Goal: Information Seeking & Learning: Learn about a topic

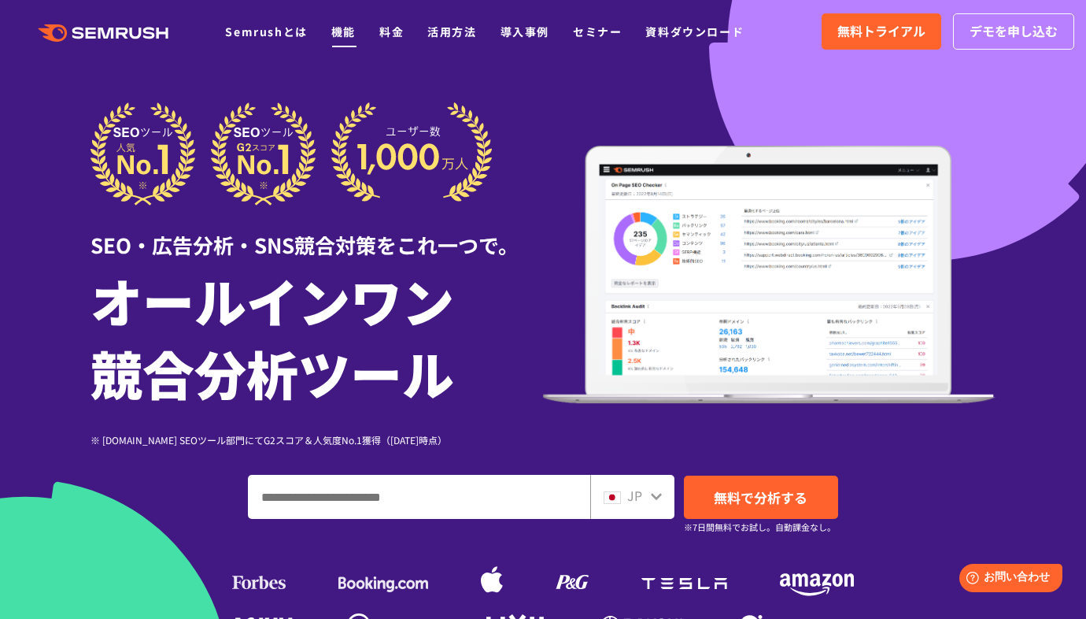
click at [349, 36] on link "機能" at bounding box center [343, 32] width 24 height 16
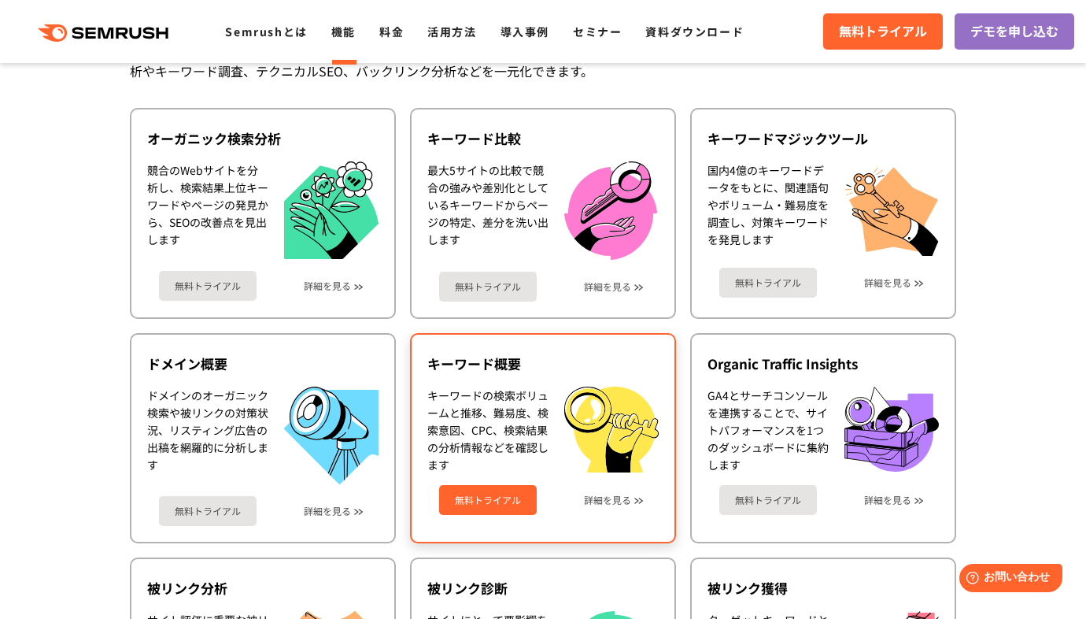
scroll to position [410, 0]
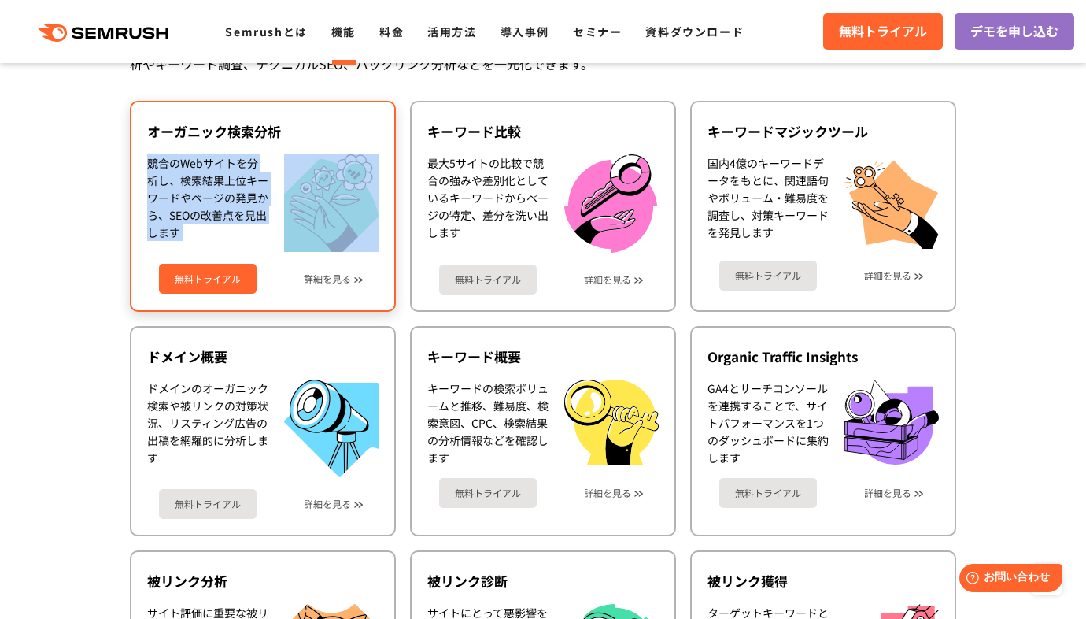
drag, startPoint x: 147, startPoint y: 160, endPoint x: 313, endPoint y: 232, distance: 181.1
click at [313, 232] on div "競合のWebサイトを分析し、検索結果上位キーワードやページの発見から、SEOの改善点を見出します" at bounding box center [262, 203] width 231 height 98
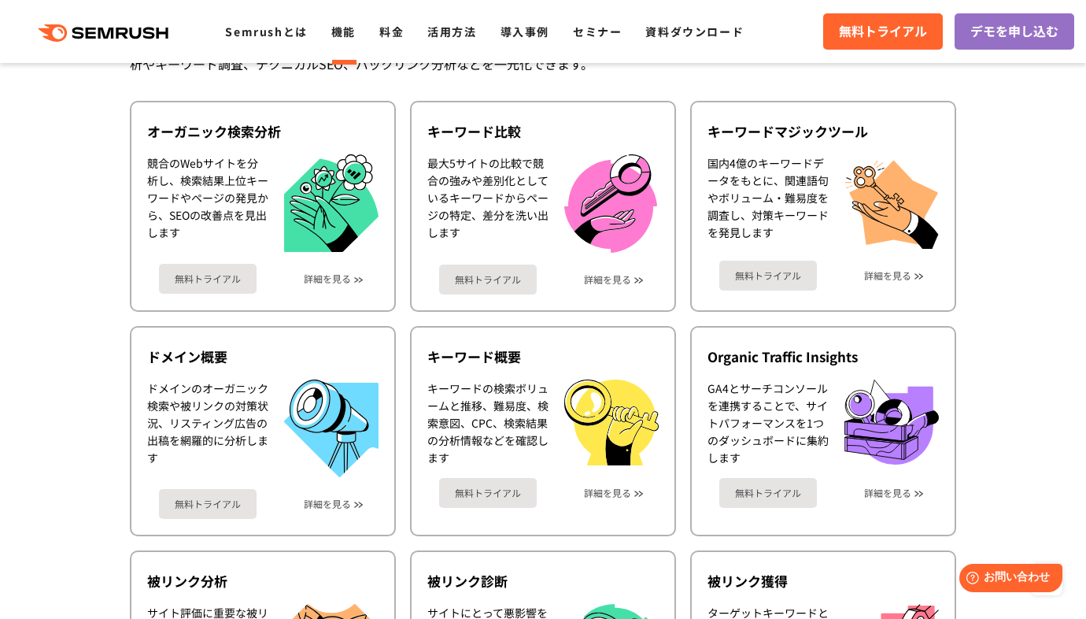
click at [334, 278] on link "詳細を見る" at bounding box center [327, 278] width 47 height 11
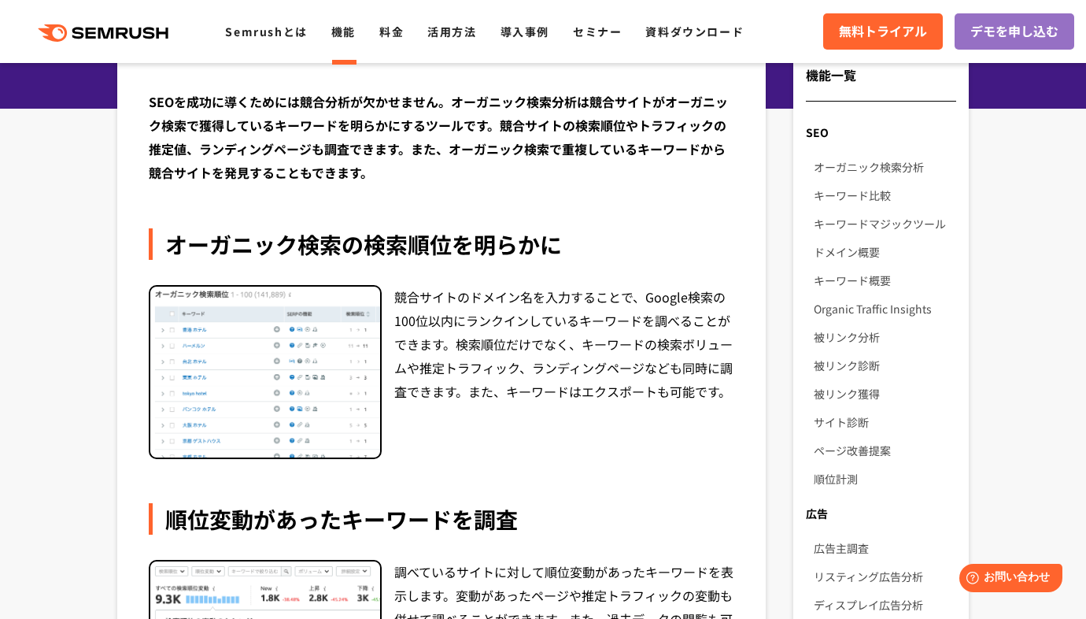
scroll to position [192, 0]
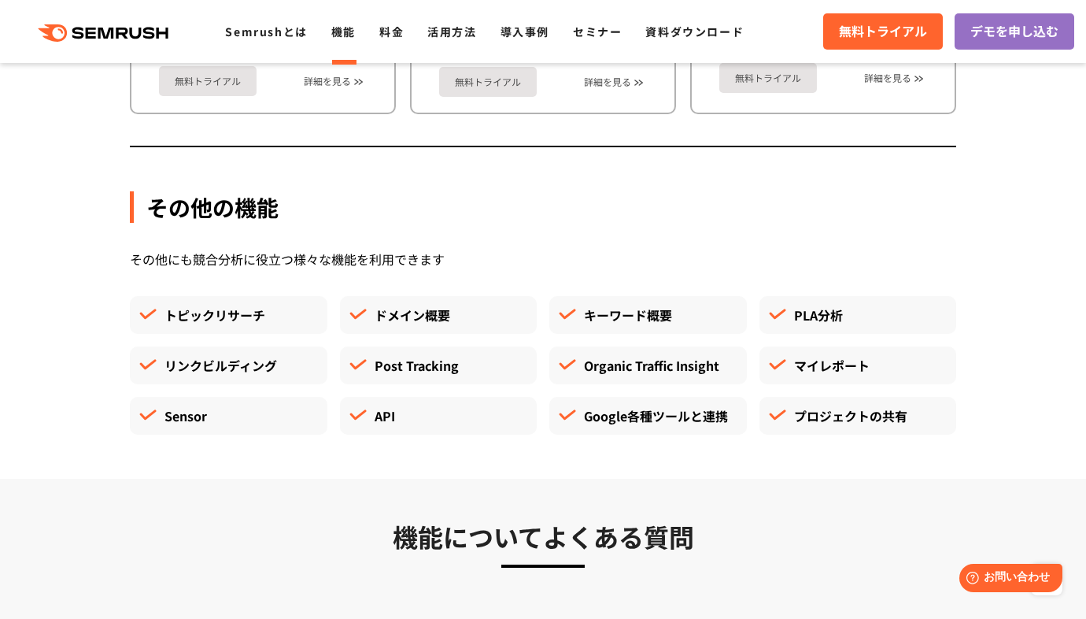
scroll to position [4368, 0]
